Goal: Transaction & Acquisition: Purchase product/service

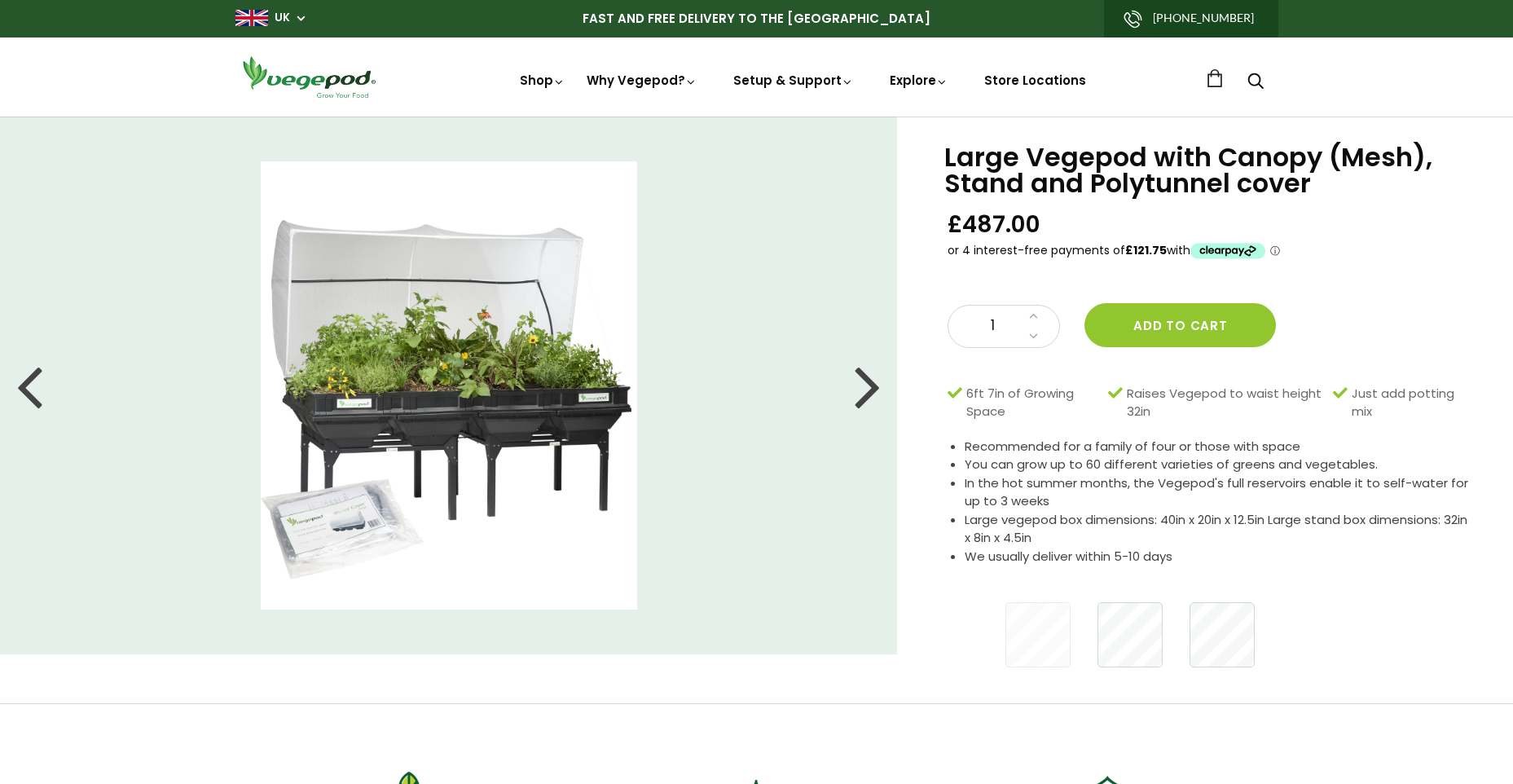
click at [863, 387] on div at bounding box center [867, 386] width 26 height 73
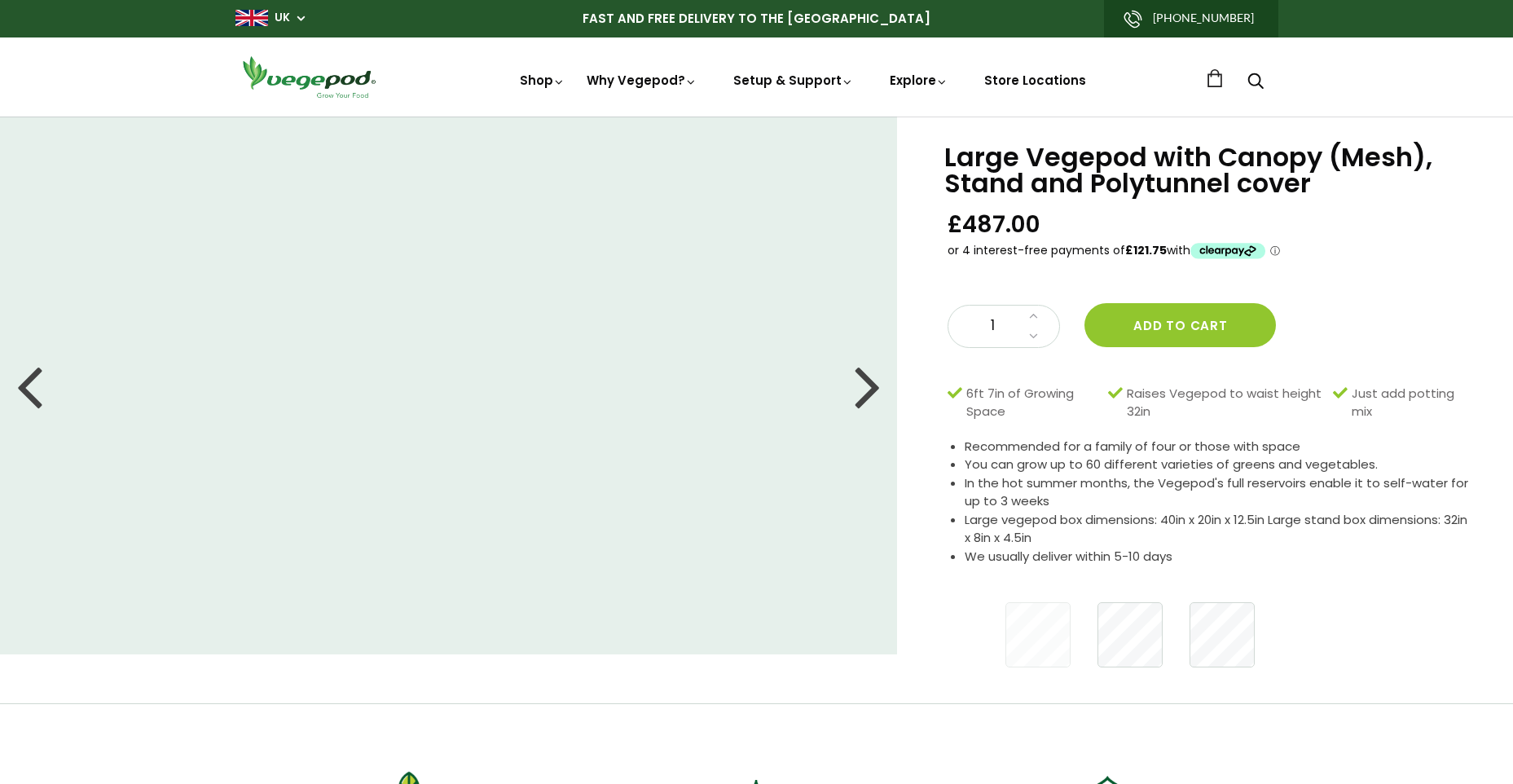
click at [871, 388] on div at bounding box center [867, 386] width 26 height 73
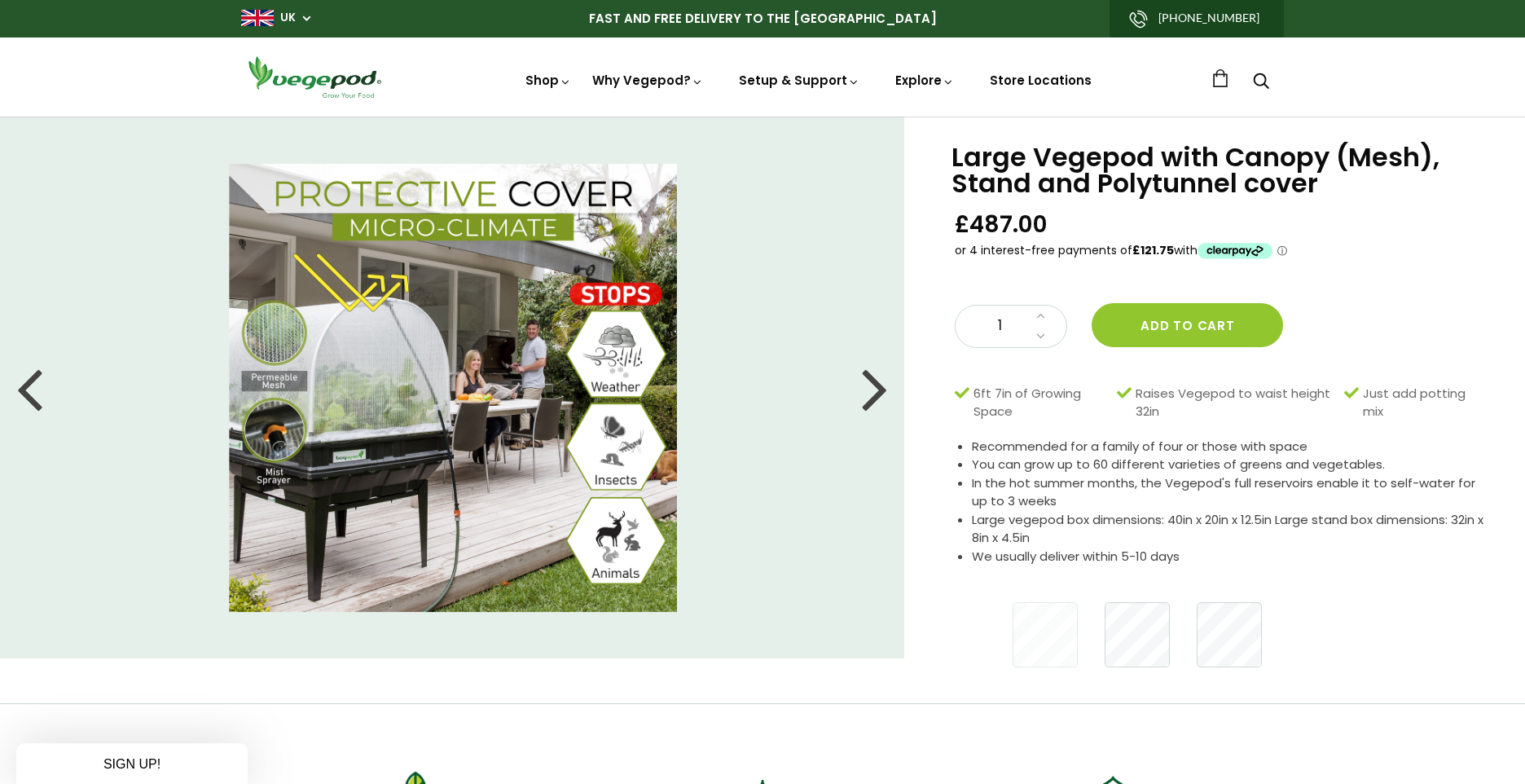
click at [1230, 635] on div "Close dialog WANT ACCESS TO EXCLUSIVE DEALS? Sign up to receive access to our l…" at bounding box center [762, 392] width 1525 height 784
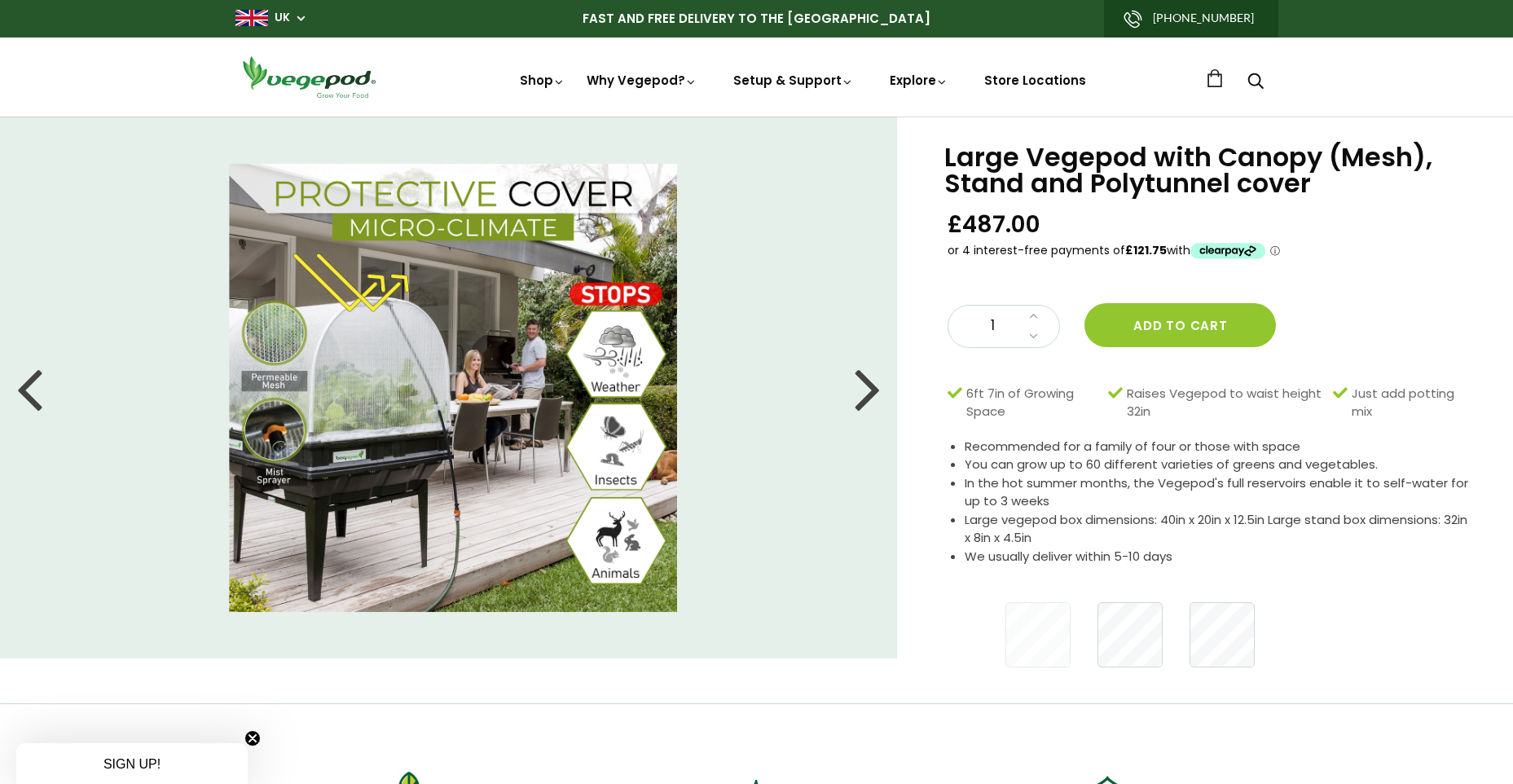
click at [866, 395] on div at bounding box center [867, 388] width 26 height 73
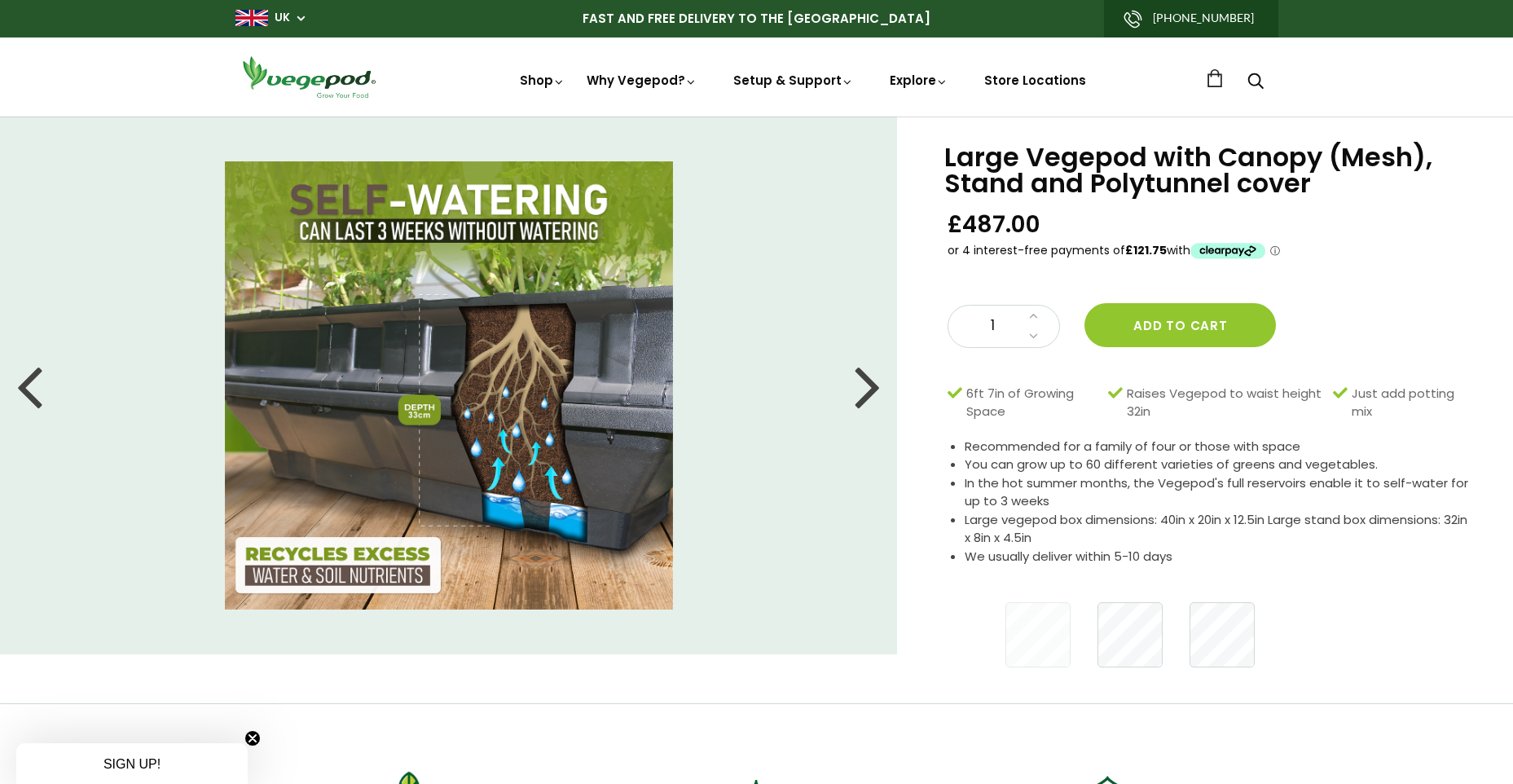
click at [25, 389] on div at bounding box center [29, 386] width 26 height 73
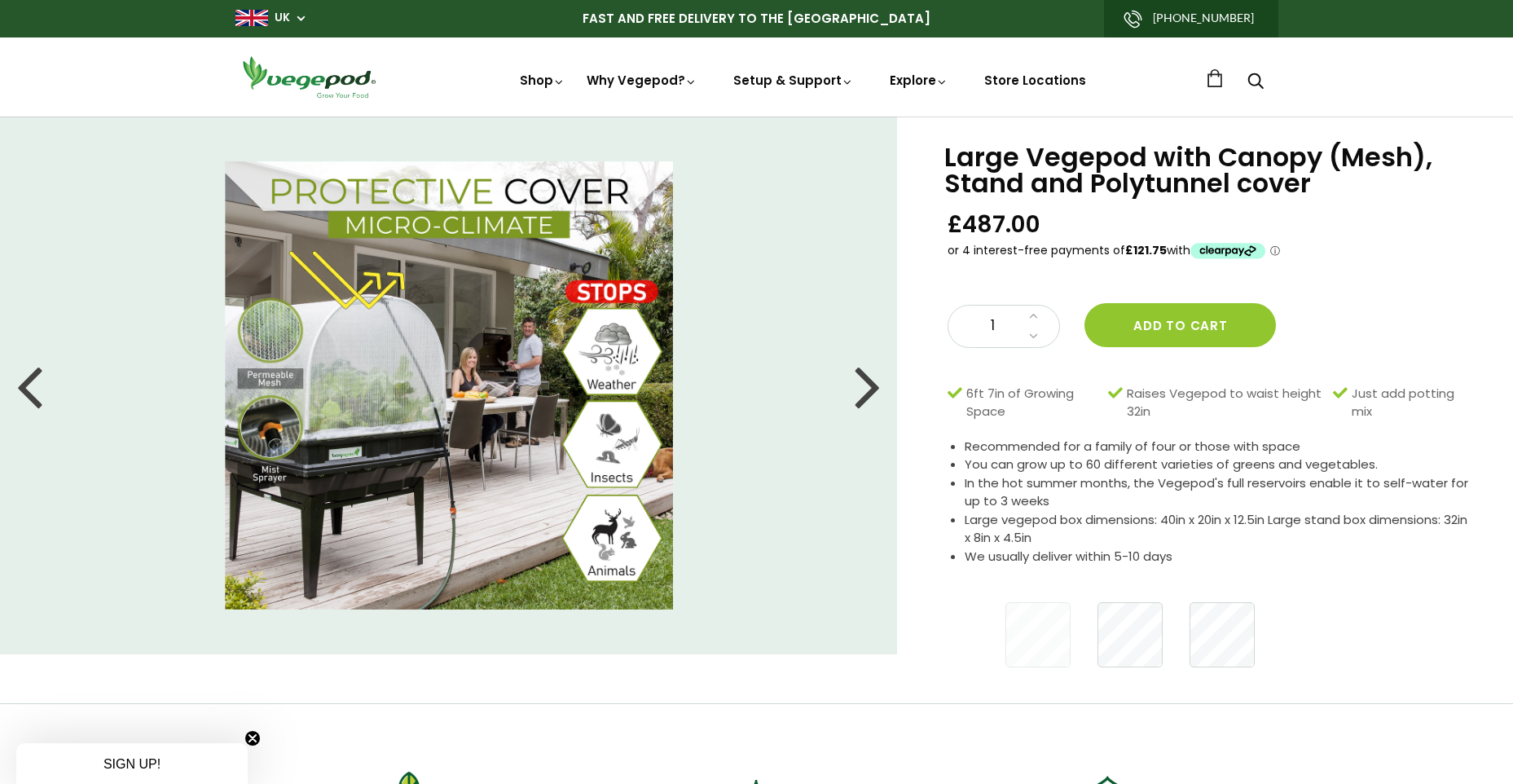
click at [26, 389] on div at bounding box center [29, 386] width 26 height 73
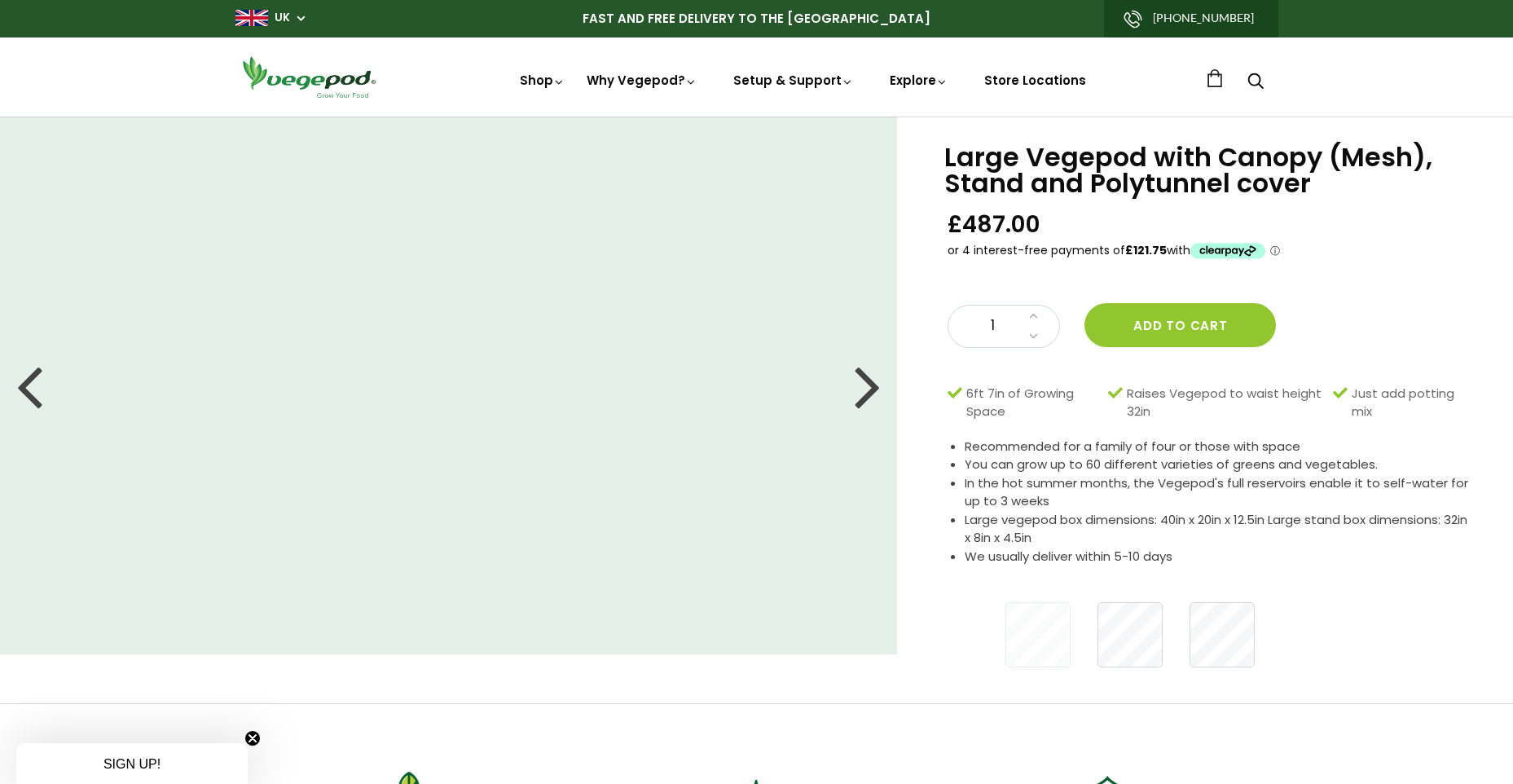
click at [28, 386] on div at bounding box center [29, 386] width 26 height 73
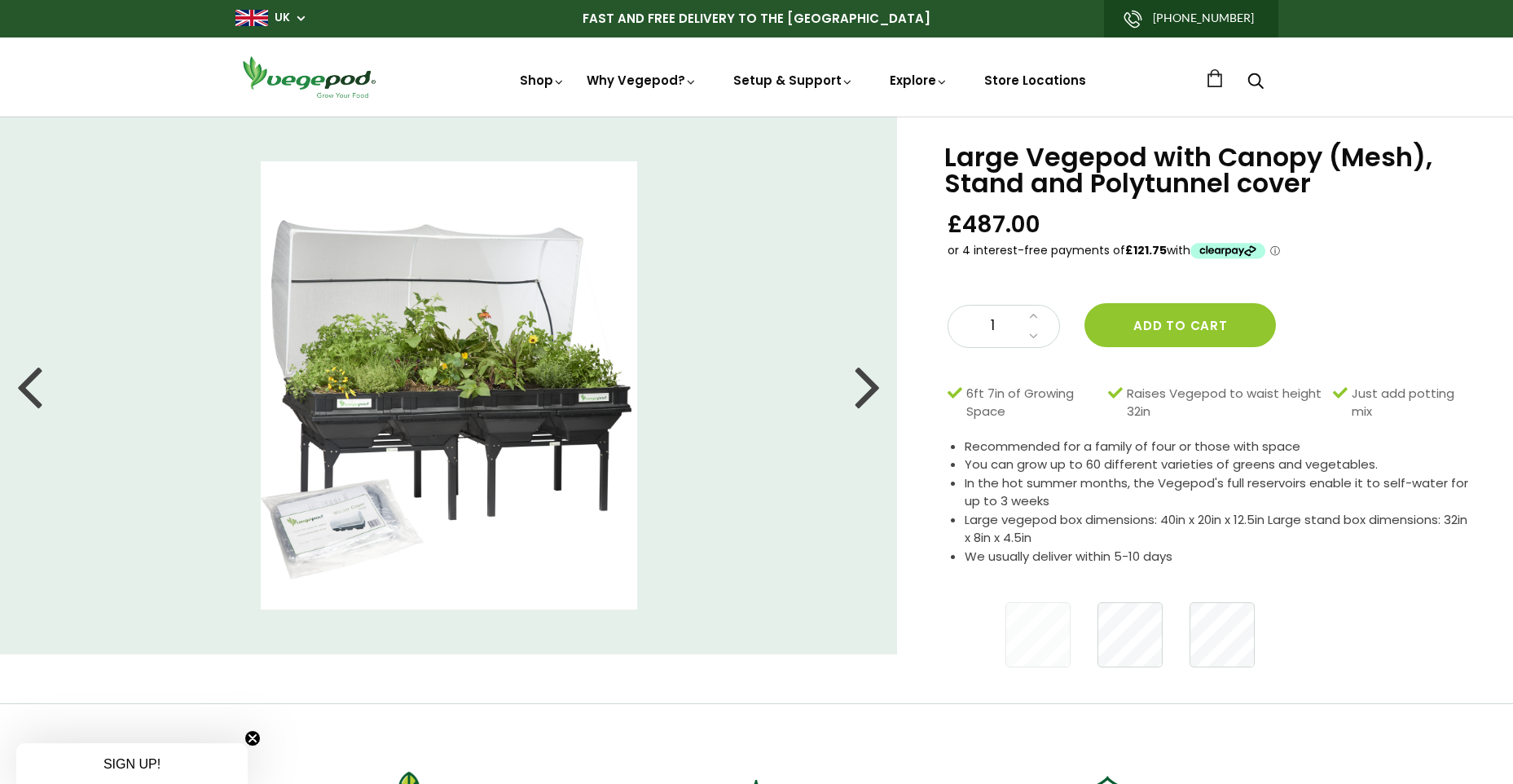
click at [130, 164] on li at bounding box center [449, 385] width 898 height 448
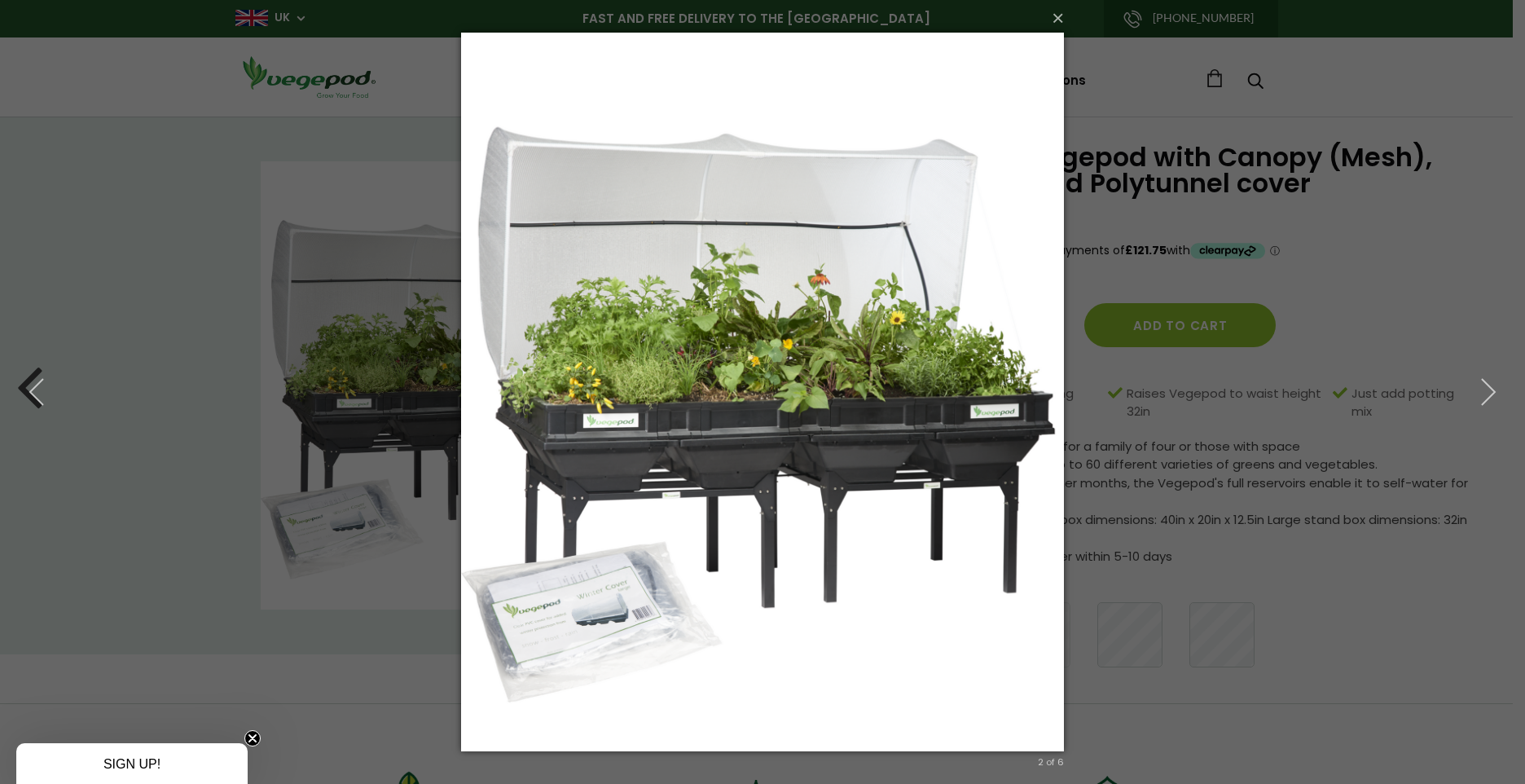
click at [1449, 83] on div "× 2 of 6 Loading..." at bounding box center [762, 392] width 1525 height 784
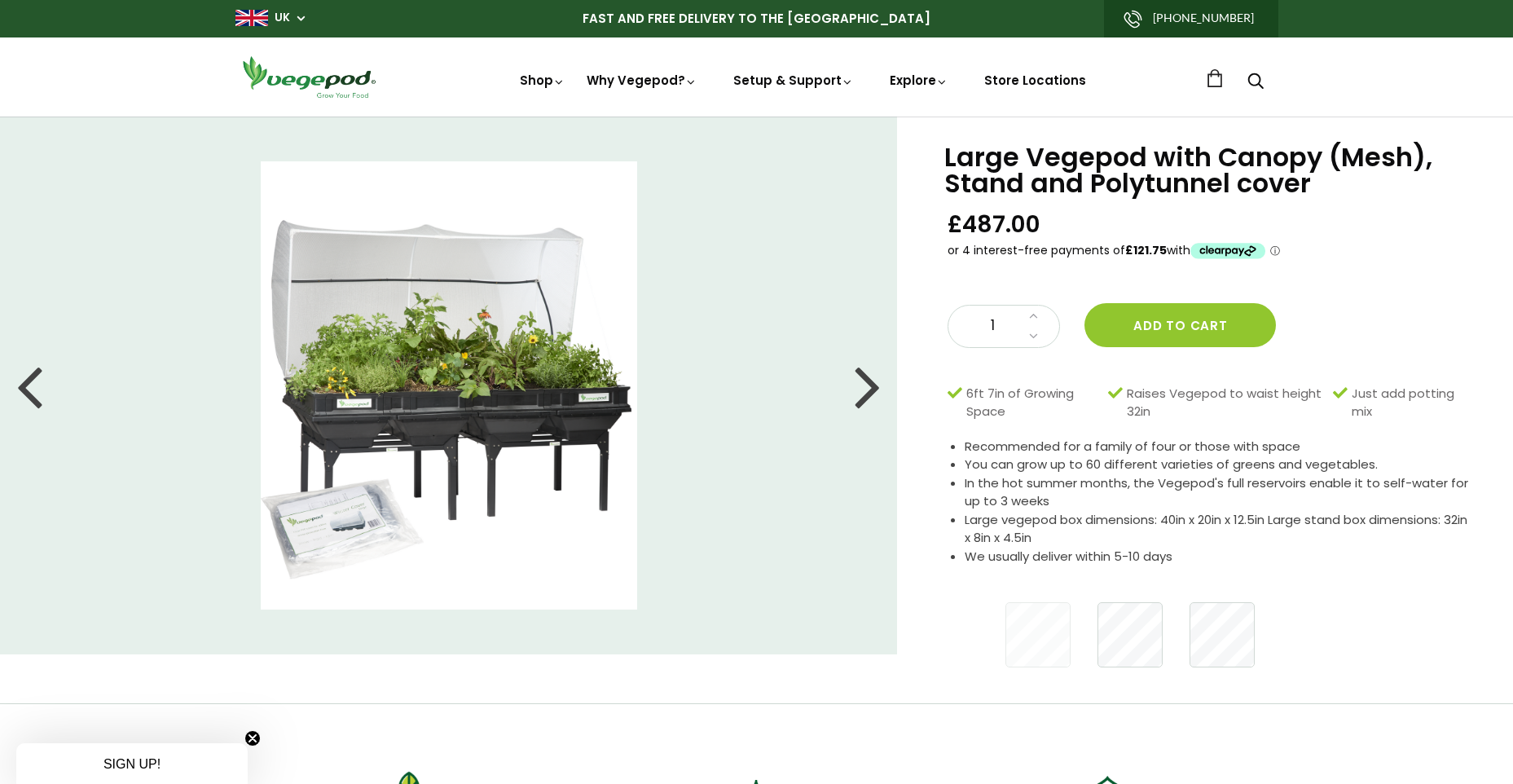
click at [443, 328] on img at bounding box center [449, 385] width 376 height 448
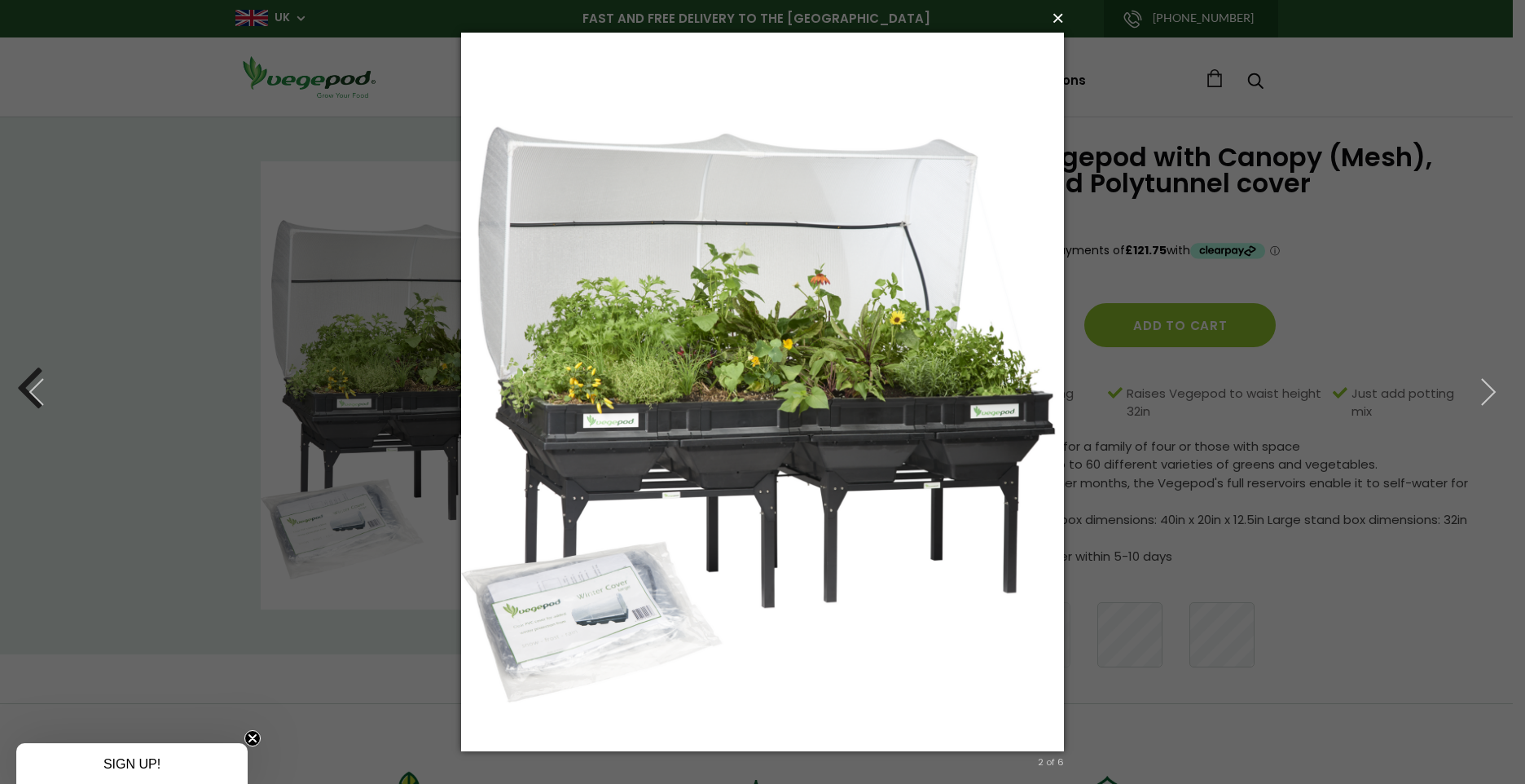
click at [1061, 17] on button "×" at bounding box center [768, 17] width 603 height 36
